Goal: Information Seeking & Learning: Find specific fact

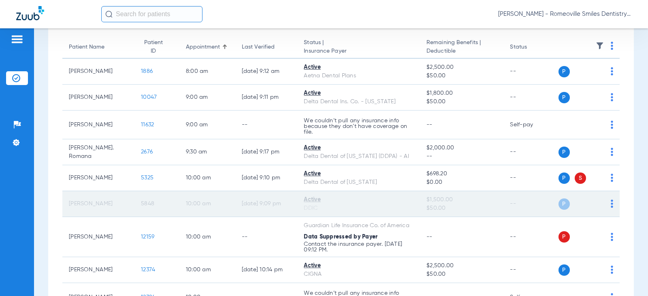
scroll to position [81, 0]
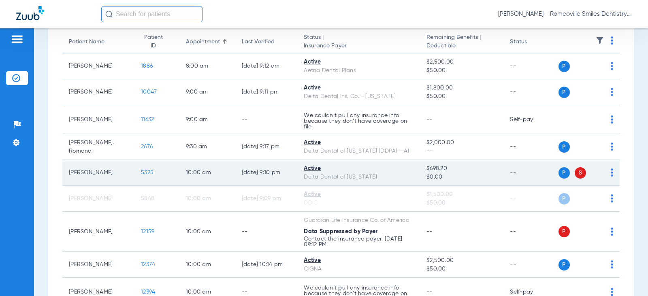
click at [575, 174] on span "S" at bounding box center [580, 172] width 11 height 11
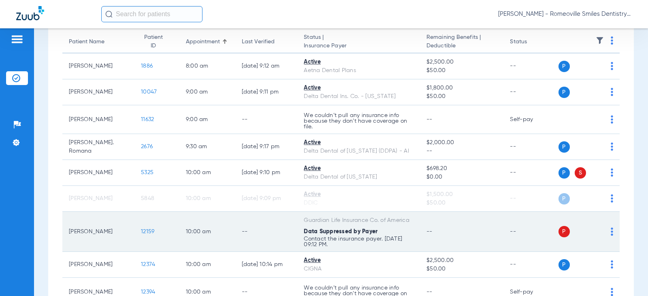
click at [558, 231] on span "P" at bounding box center [563, 231] width 11 height 11
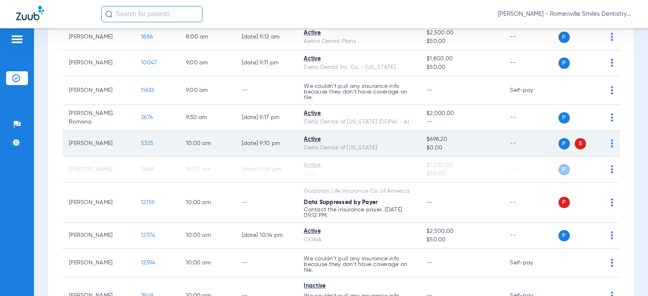
scroll to position [95, 0]
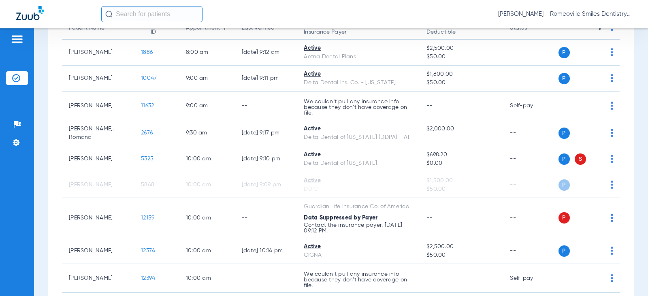
click at [16, 34] on img at bounding box center [17, 39] width 13 height 10
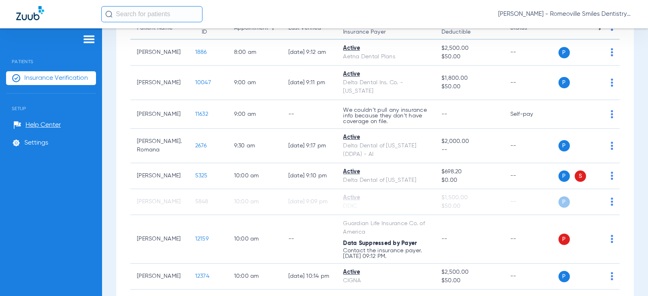
scroll to position [90, 0]
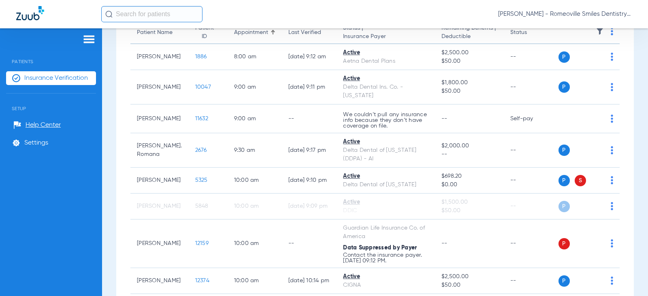
click at [89, 38] on img at bounding box center [89, 39] width 13 height 10
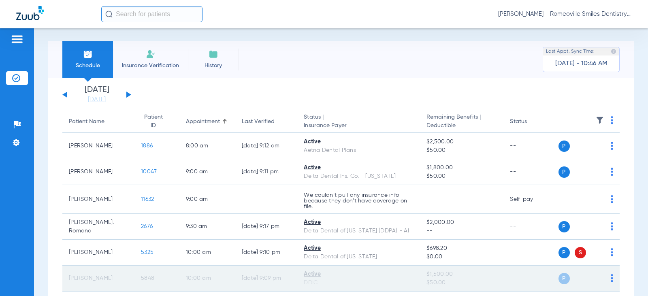
scroll to position [0, 0]
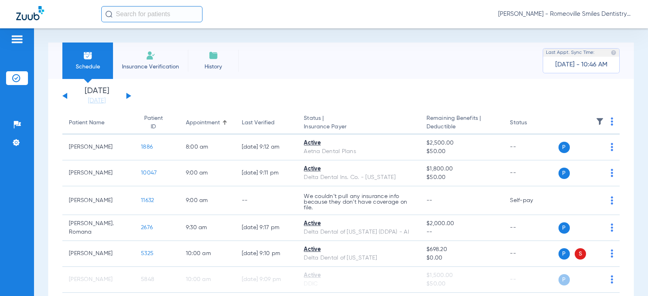
click at [151, 57] on img at bounding box center [151, 56] width 10 height 10
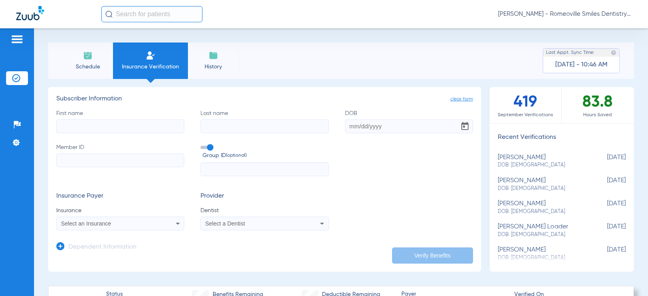
click at [218, 68] on span "History" at bounding box center [213, 67] width 38 height 8
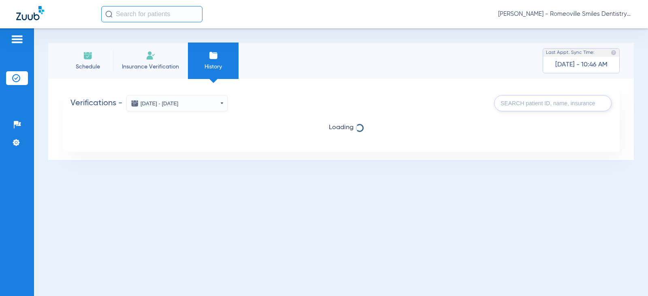
click at [138, 61] on li "Insurance Verification" at bounding box center [150, 61] width 75 height 36
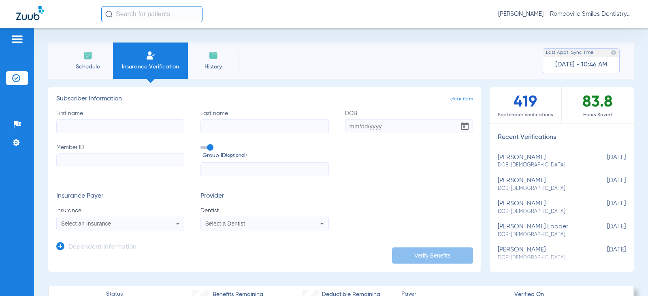
click at [96, 63] on span "Schedule" at bounding box center [87, 67] width 38 height 8
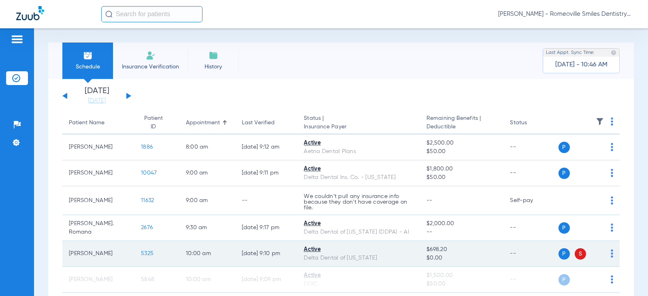
click at [607, 254] on td "P S" at bounding box center [589, 254] width 62 height 26
click at [603, 255] on div "P S" at bounding box center [585, 253] width 55 height 11
click at [607, 257] on td "P S" at bounding box center [589, 254] width 62 height 26
click at [604, 256] on div "P S" at bounding box center [585, 253] width 55 height 11
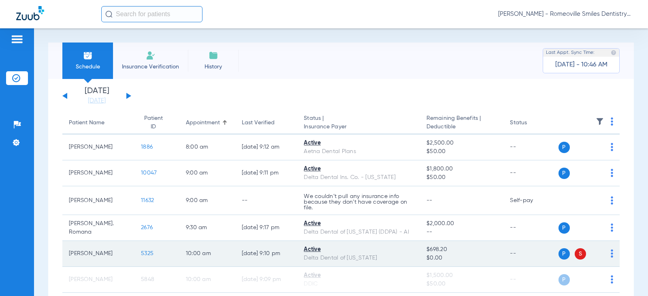
click at [604, 253] on div "P S" at bounding box center [585, 253] width 55 height 11
click at [604, 252] on div "P S" at bounding box center [585, 253] width 55 height 11
click at [575, 256] on span "S" at bounding box center [580, 253] width 11 height 11
click at [558, 254] on span "P" at bounding box center [563, 253] width 11 height 11
click at [312, 250] on div "Active" at bounding box center [359, 249] width 110 height 9
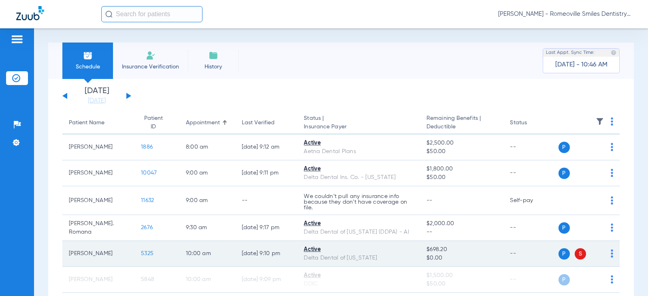
click at [310, 251] on div "Active" at bounding box center [359, 249] width 110 height 9
click at [87, 253] on td "[PERSON_NAME]" at bounding box center [98, 254] width 72 height 26
click at [141, 252] on span "5325" at bounding box center [147, 254] width 13 height 6
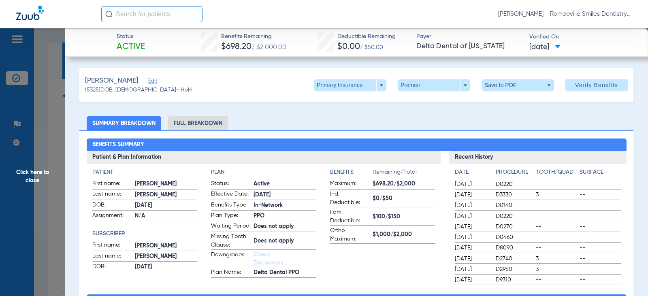
click at [207, 119] on li "Full Breakdown" at bounding box center [198, 123] width 60 height 14
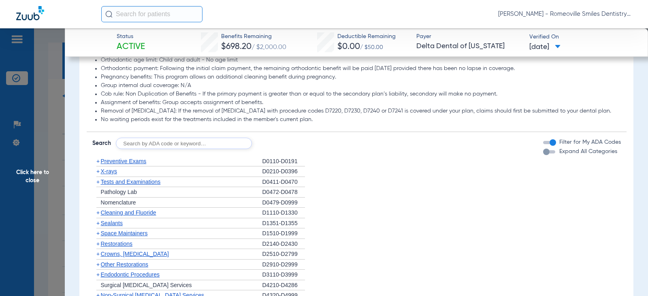
scroll to position [769, 0]
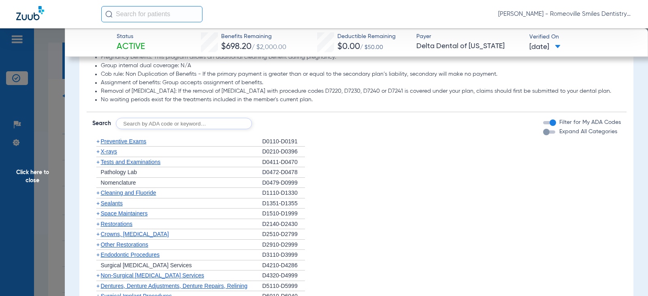
click at [164, 129] on input "text" at bounding box center [184, 123] width 136 height 11
type input "d"
type input "d2991"
click at [276, 129] on button "Search" at bounding box center [282, 123] width 32 height 11
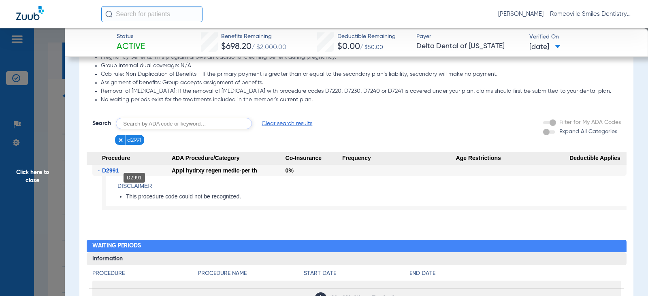
click at [108, 174] on span "D2991" at bounding box center [110, 170] width 17 height 6
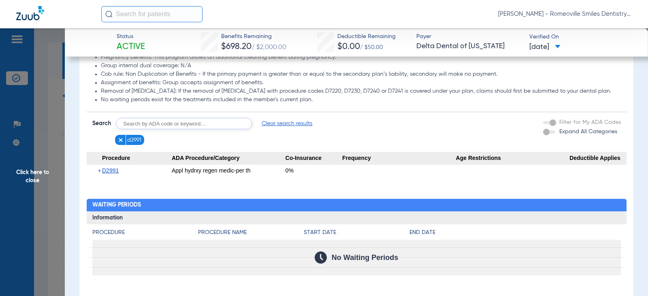
click at [108, 174] on span "D2991" at bounding box center [110, 170] width 17 height 6
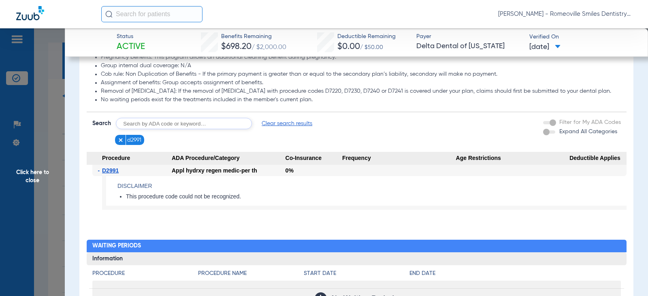
click at [276, 126] on form "Search Clear search results" at bounding box center [202, 123] width 220 height 11
click at [273, 128] on span "Clear search results" at bounding box center [287, 123] width 51 height 8
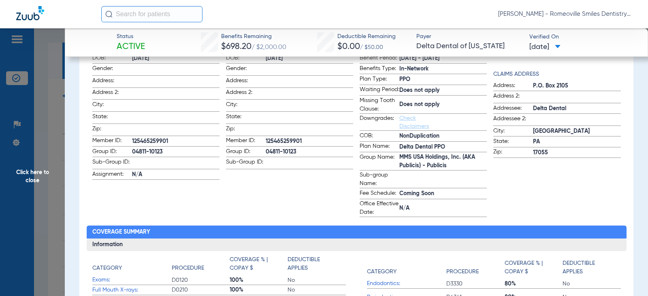
scroll to position [0, 0]
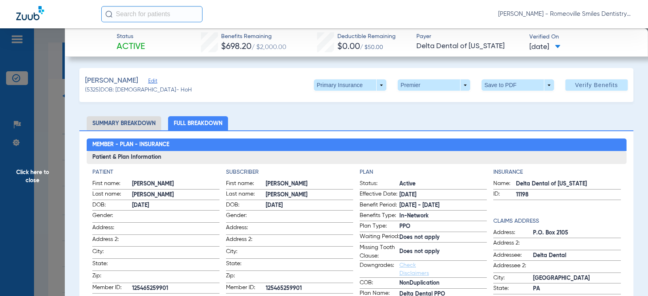
click at [22, 14] on img at bounding box center [30, 13] width 28 height 14
click at [17, 47] on span "Click here to close" at bounding box center [32, 176] width 65 height 296
